Goal: Transaction & Acquisition: Obtain resource

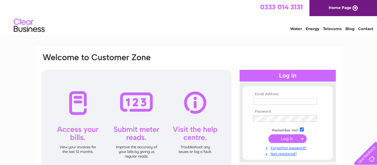
type input "accounts@80scasualclassics.co.uk"
click at [284, 138] on input "submit" at bounding box center [288, 139] width 38 height 9
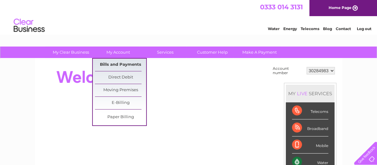
click at [112, 65] on link "Bills and Payments" at bounding box center [120, 65] width 51 height 12
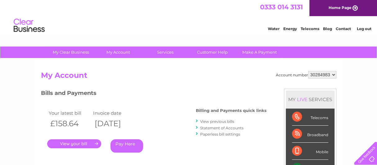
click at [77, 145] on link "." at bounding box center [74, 143] width 54 height 9
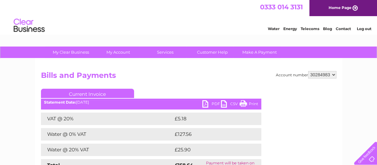
click at [212, 104] on link "PDF" at bounding box center [212, 104] width 19 height 9
